Goal: Transaction & Acquisition: Purchase product/service

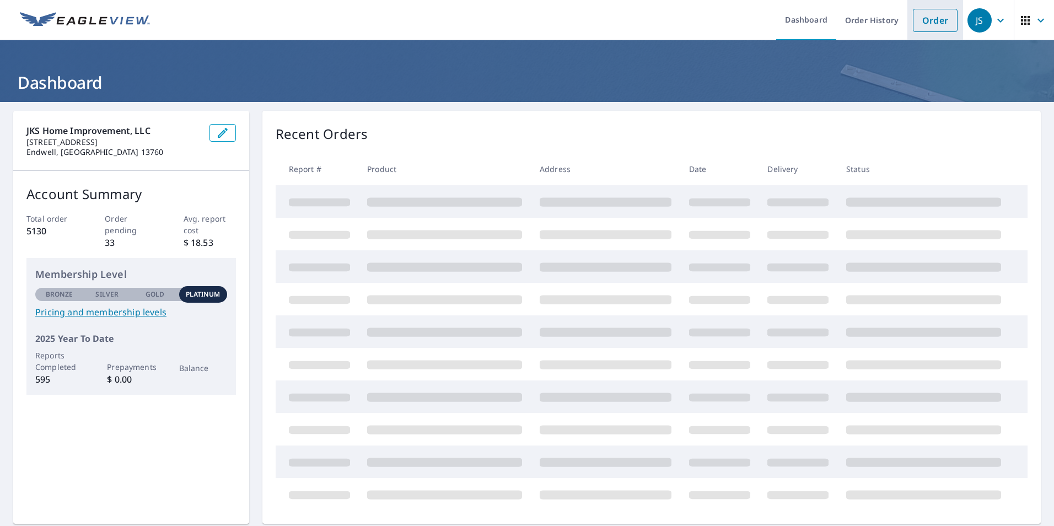
click at [926, 19] on link "Order" at bounding box center [935, 20] width 45 height 23
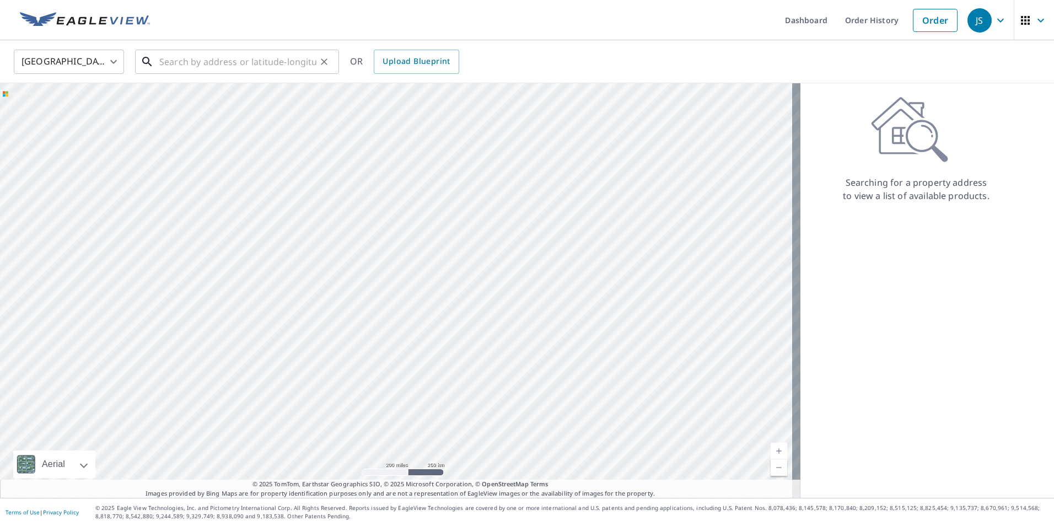
click at [282, 64] on input "text" at bounding box center [237, 61] width 157 height 31
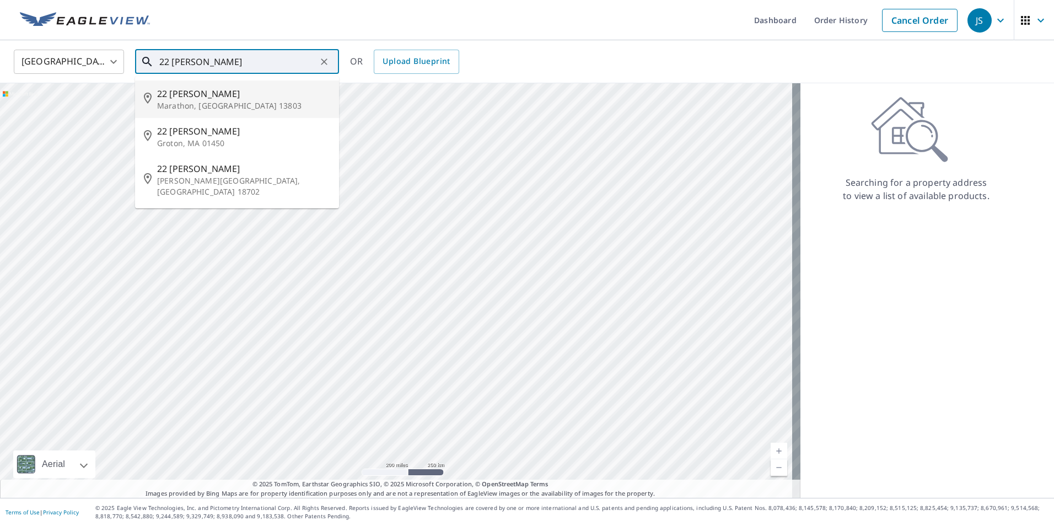
click at [222, 111] on p "Marathon, [GEOGRAPHIC_DATA] 13803" at bounding box center [243, 105] width 173 height 11
type input "[STREET_ADDRESS]"
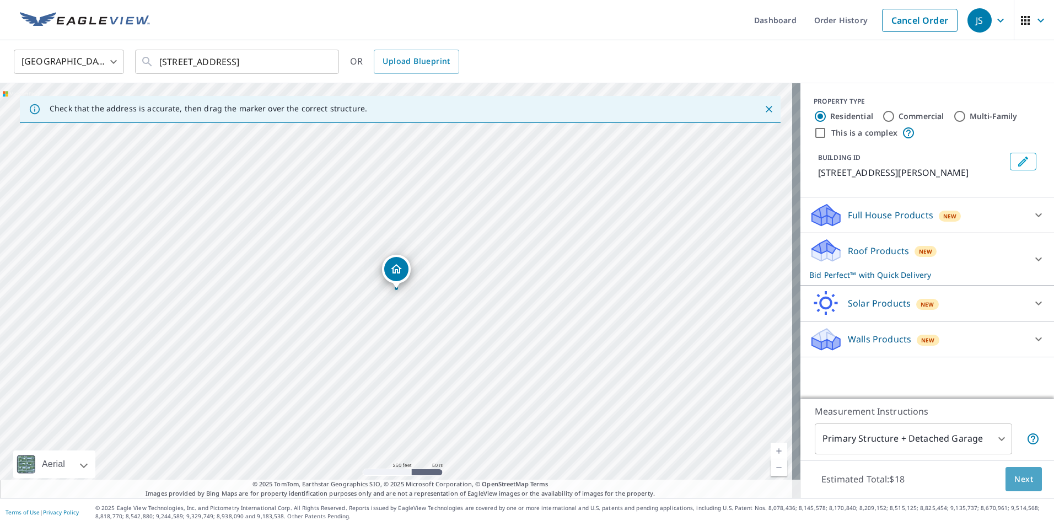
click at [1016, 476] on span "Next" at bounding box center [1023, 479] width 19 height 14
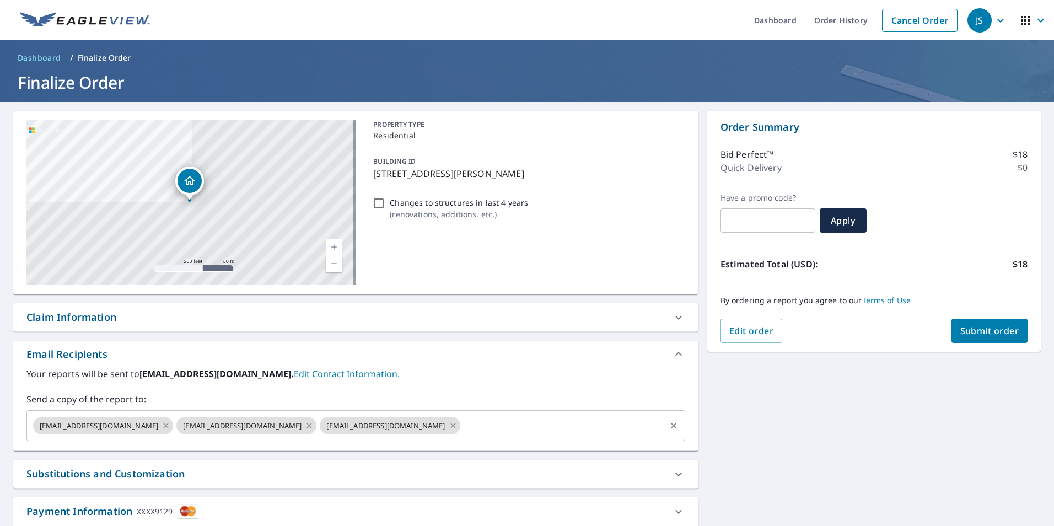
click at [450, 426] on icon at bounding box center [452, 425] width 5 height 5
click at [305, 427] on icon at bounding box center [309, 425] width 9 height 12
click at [985, 328] on span "Submit order" at bounding box center [989, 331] width 59 height 12
